Goal: Check status: Check status

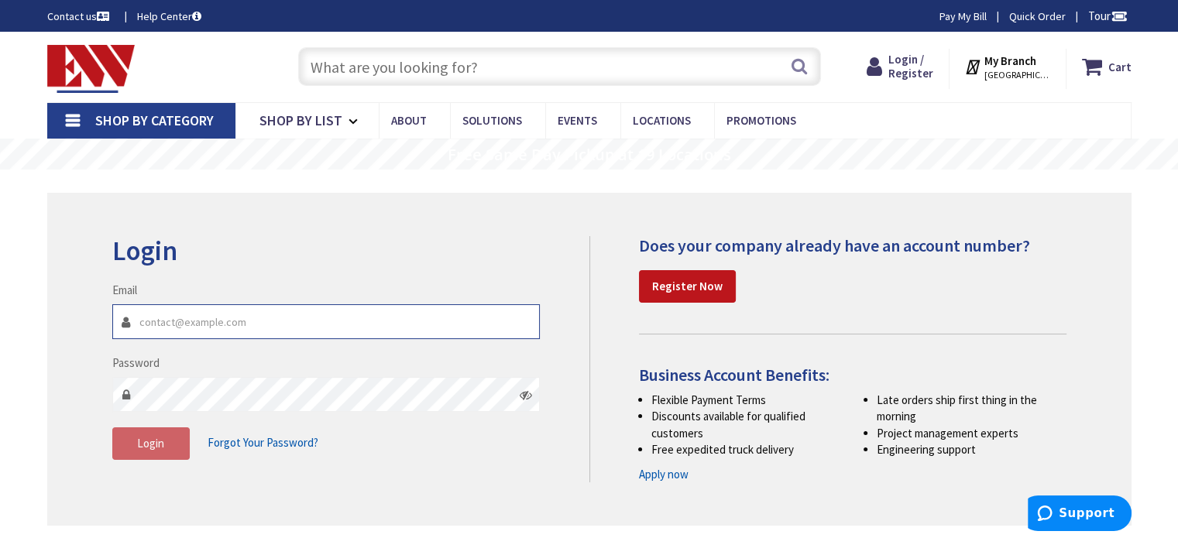
type input "mtdelectricalservices@gmail.com"
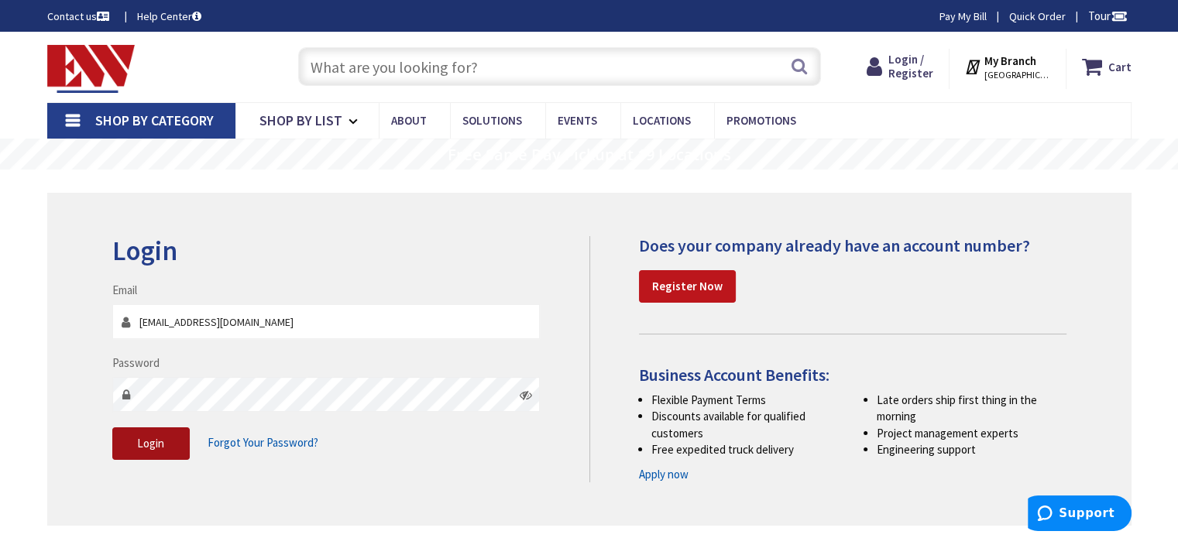
click at [146, 451] on button "Login" at bounding box center [150, 444] width 77 height 33
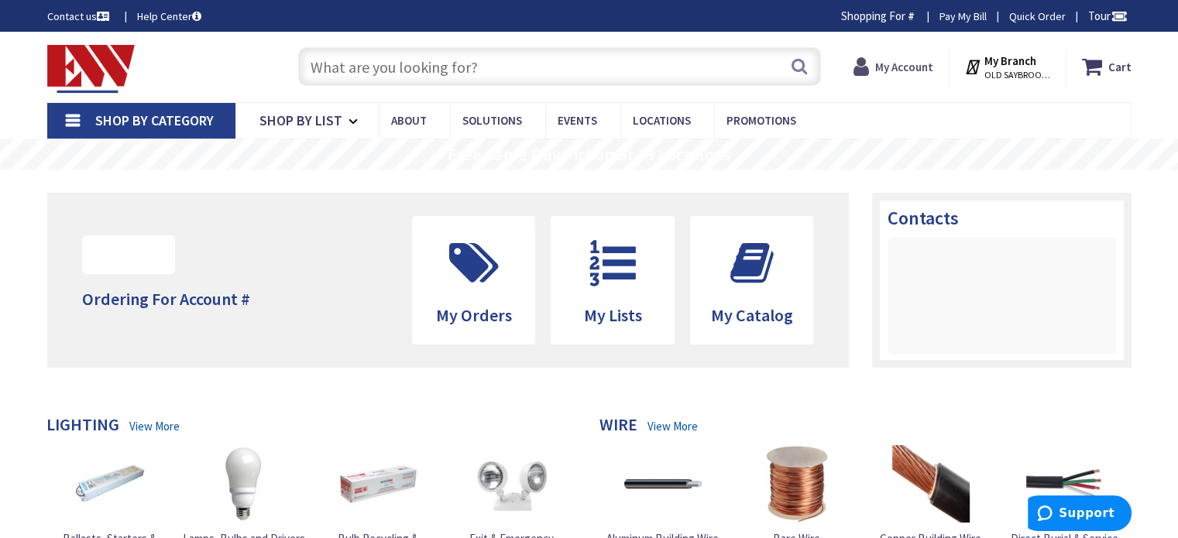
click at [868, 68] on icon at bounding box center [865, 67] width 22 height 28
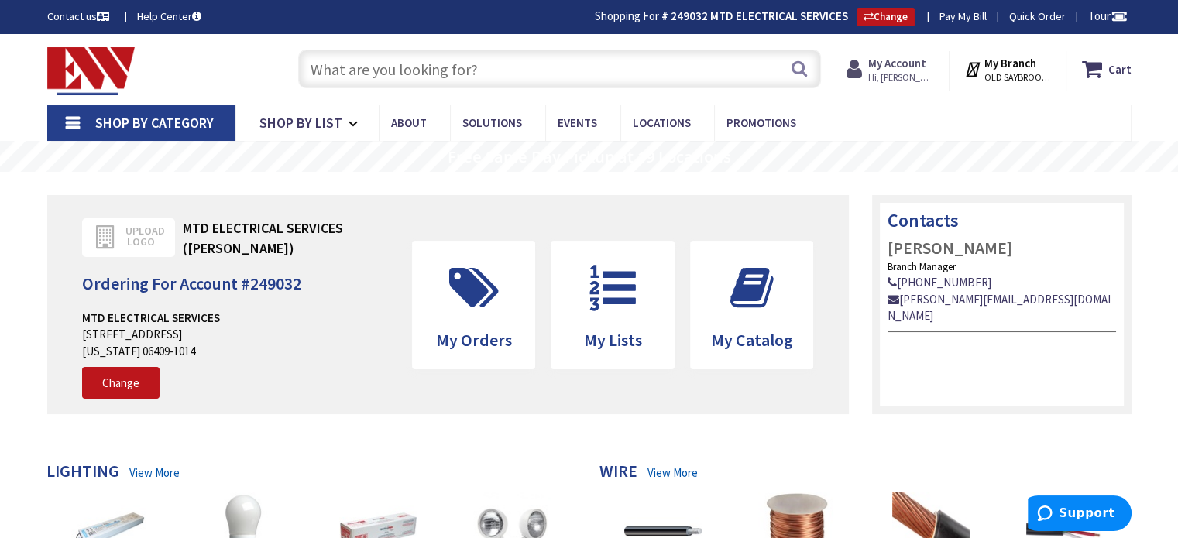
click at [867, 70] on icon at bounding box center [858, 69] width 22 height 28
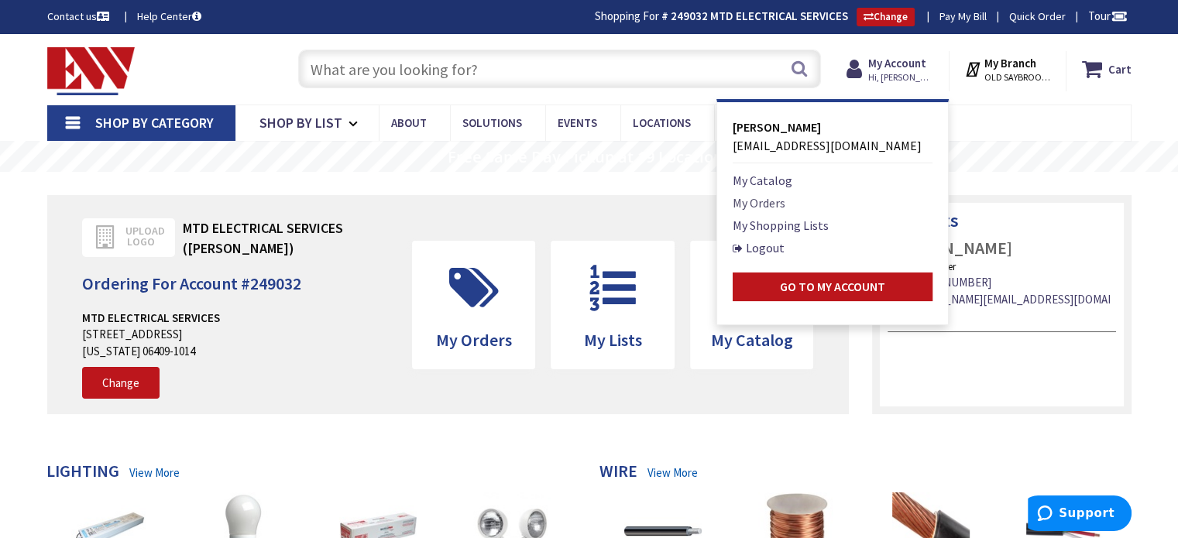
click at [765, 207] on link "My Orders" at bounding box center [759, 203] width 53 height 19
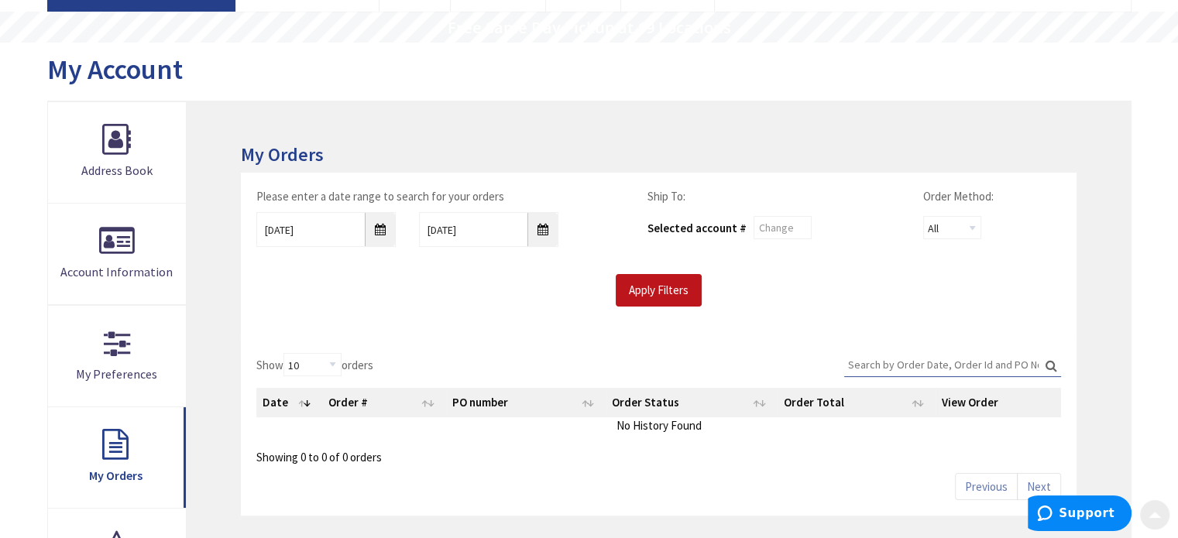
scroll to position [155, 0]
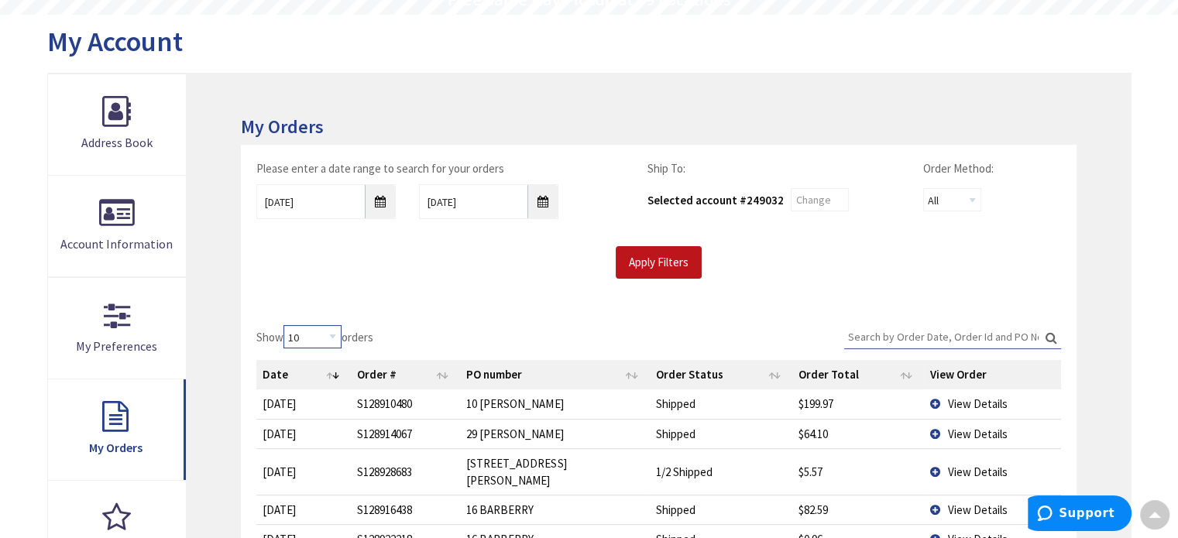
click at [338, 338] on select "10 25 50 100" at bounding box center [313, 336] width 58 height 23
select select "100"
click at [286, 325] on select "10 25 50 100" at bounding box center [313, 336] width 58 height 23
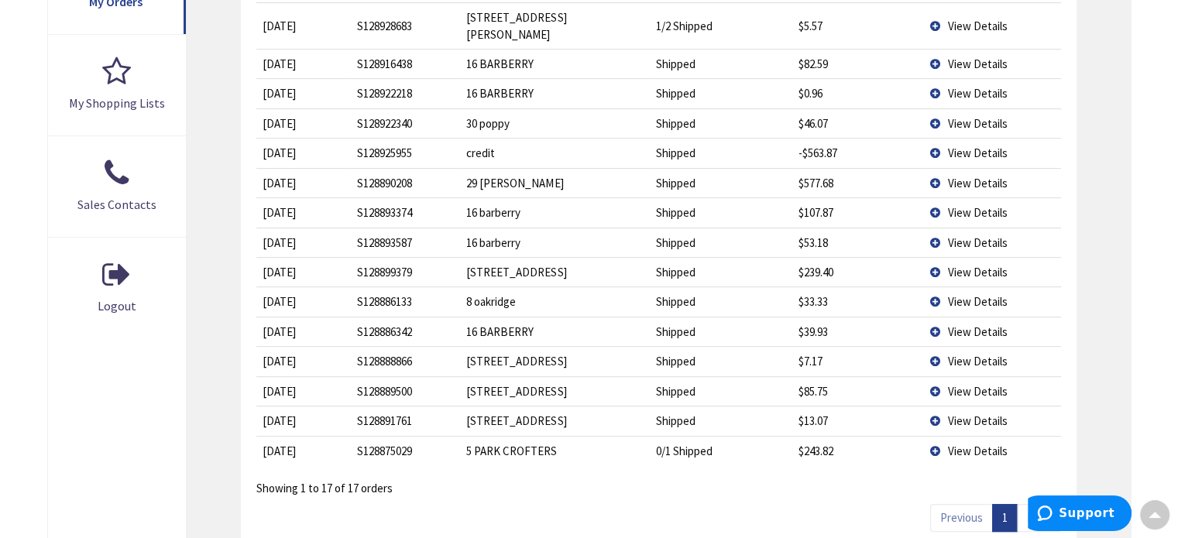
scroll to position [621, 0]
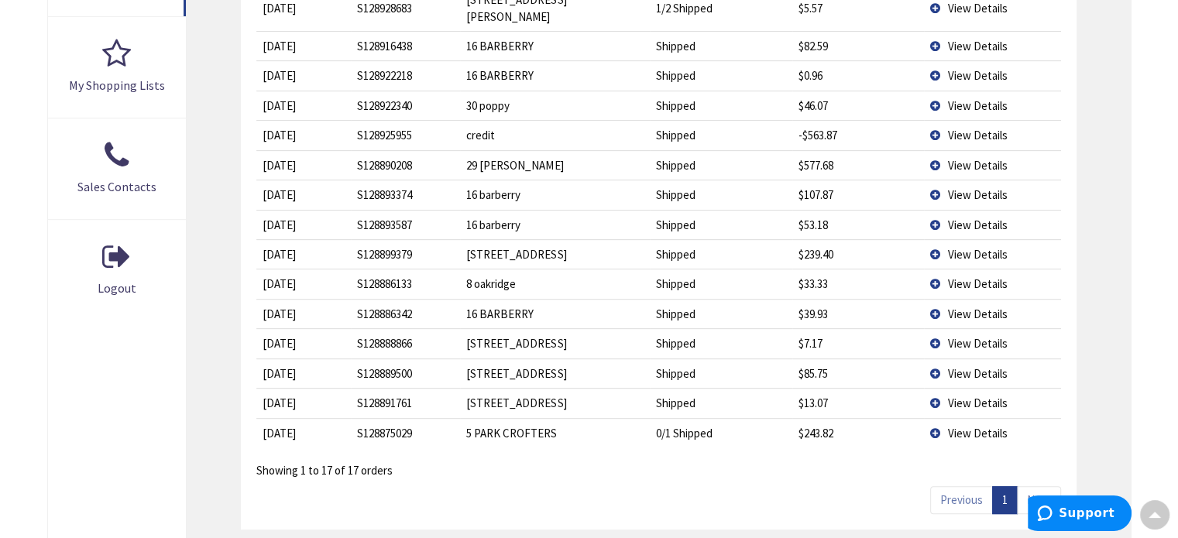
click at [994, 247] on span "View Details" at bounding box center [978, 254] width 60 height 15
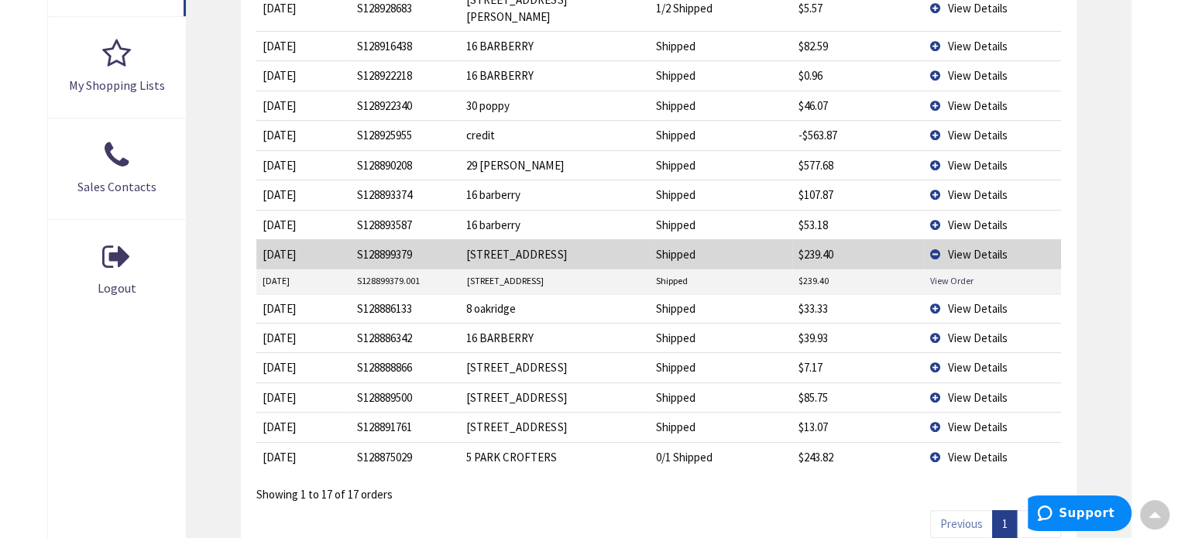
click at [961, 301] on span "View Details" at bounding box center [978, 308] width 60 height 15
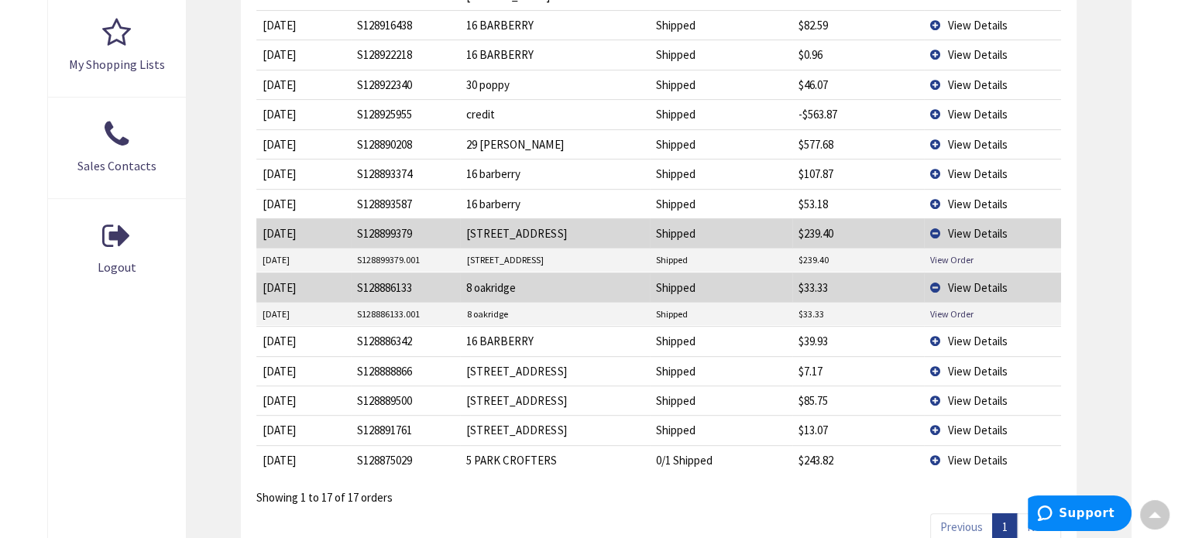
scroll to position [776, 0]
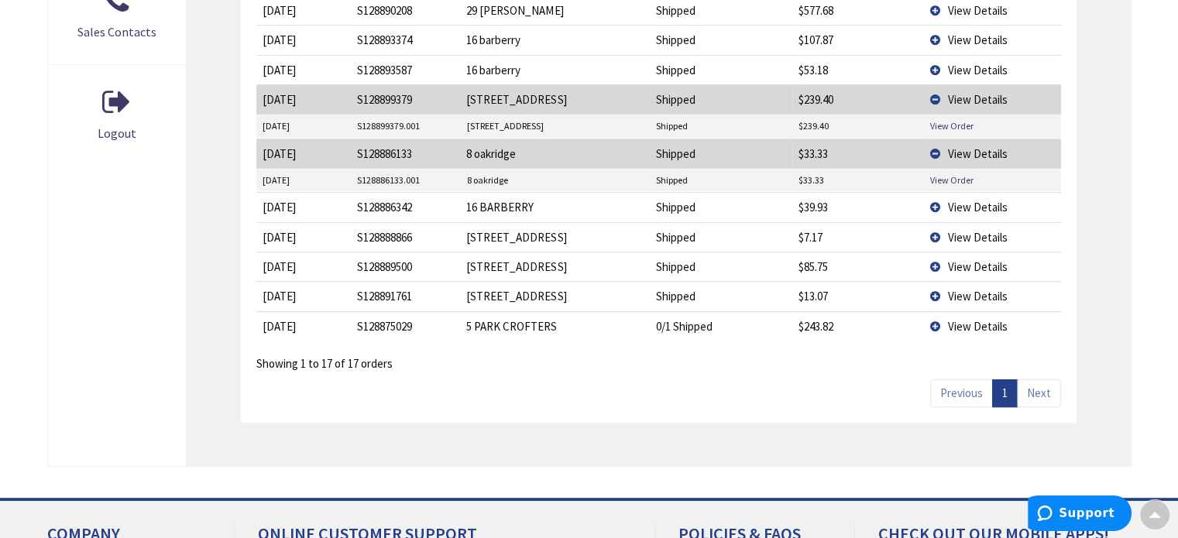
click at [969, 260] on span "View Details" at bounding box center [978, 267] width 60 height 15
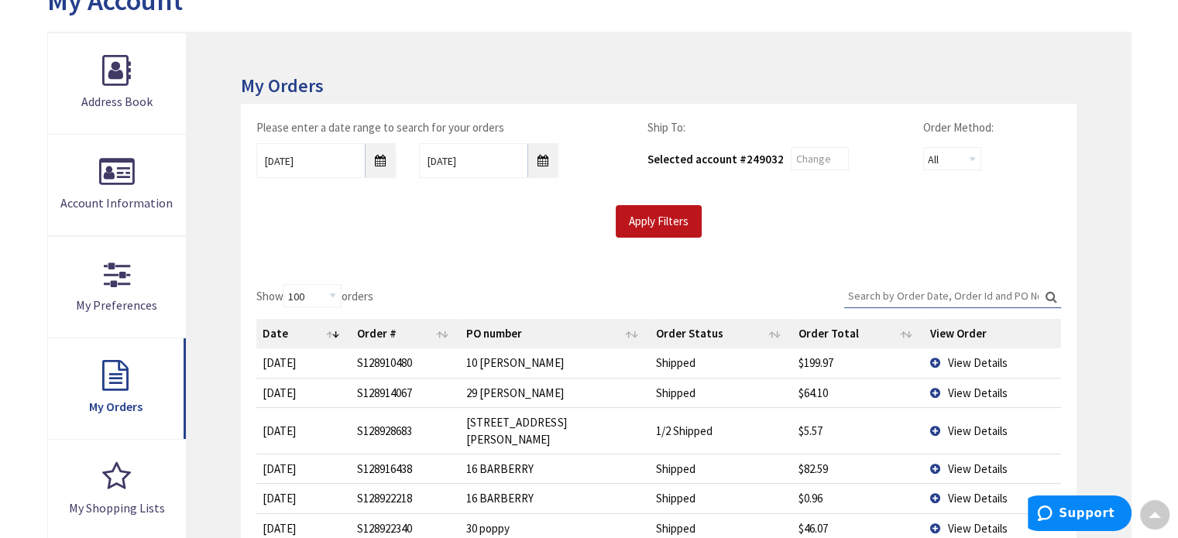
scroll to position [79, 0]
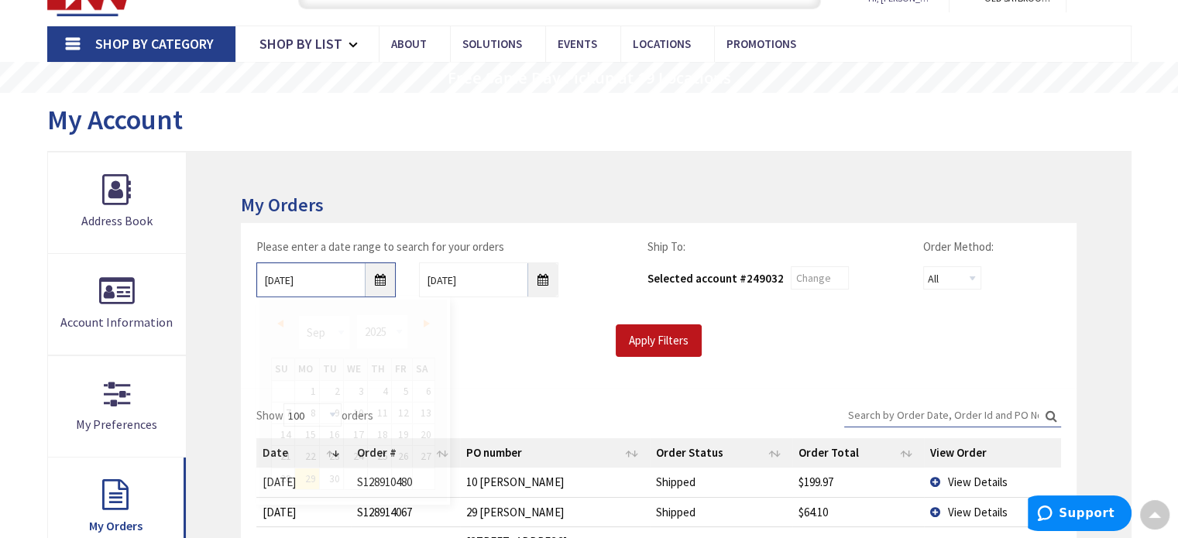
click at [387, 276] on input "9/29/2025" at bounding box center [325, 280] width 139 height 35
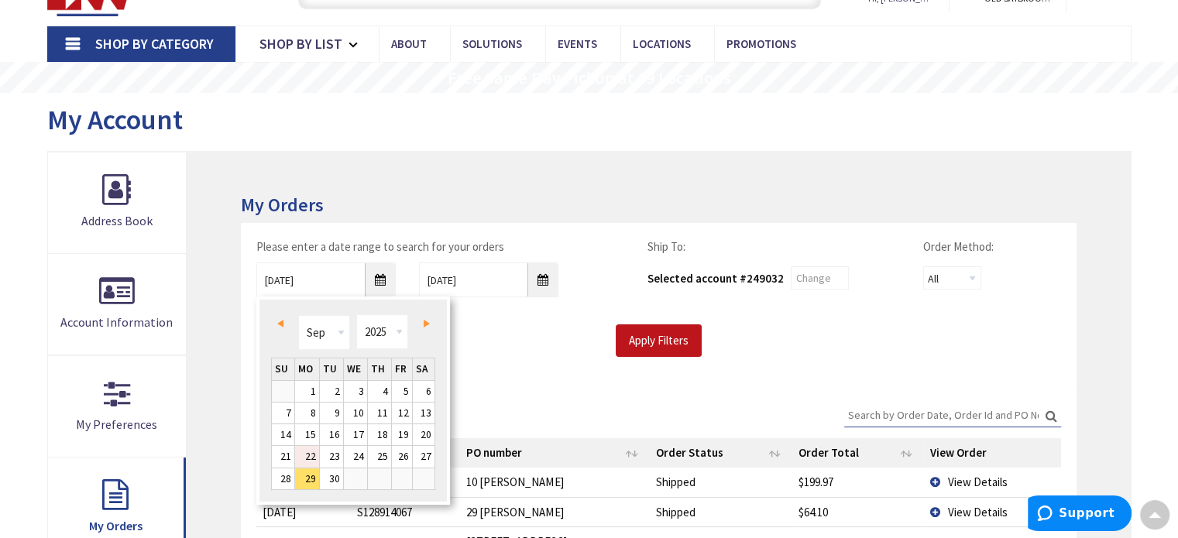
drag, startPoint x: 311, startPoint y: 460, endPoint x: 325, endPoint y: 465, distance: 15.4
click at [311, 461] on link "22" at bounding box center [307, 456] width 24 height 21
type input "09/22/2025"
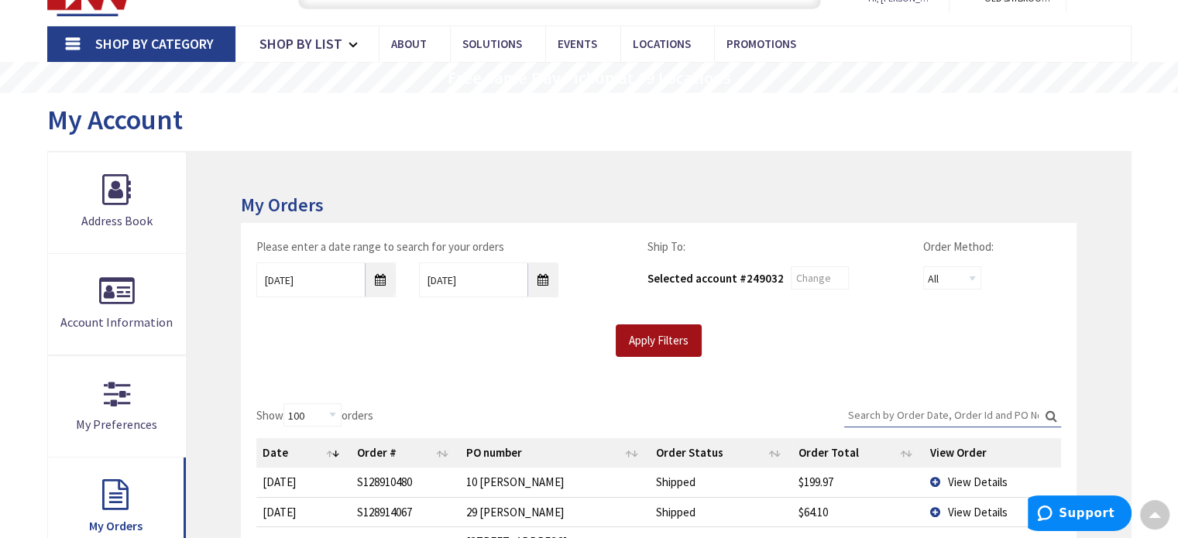
click at [680, 340] on input "Apply Filters" at bounding box center [659, 341] width 86 height 33
click at [341, 412] on select "10 25 50 100" at bounding box center [313, 415] width 58 height 23
select select "100"
click at [286, 404] on select "10 25 50 100" at bounding box center [313, 415] width 58 height 23
click at [333, 452] on th "Date" at bounding box center [303, 453] width 95 height 29
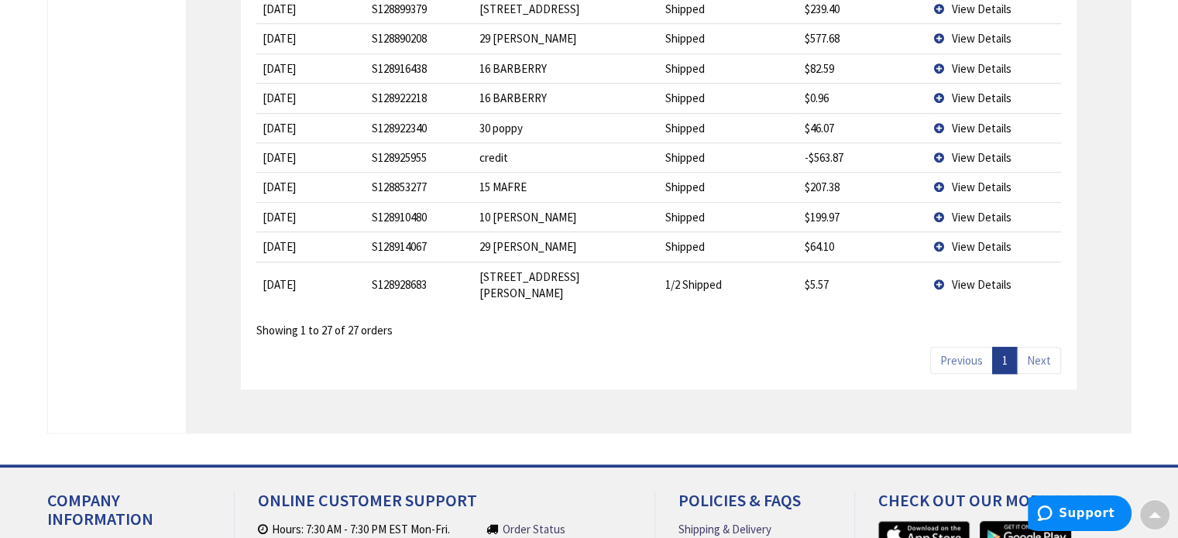
scroll to position [1086, 0]
